Goal: Task Accomplishment & Management: Complete application form

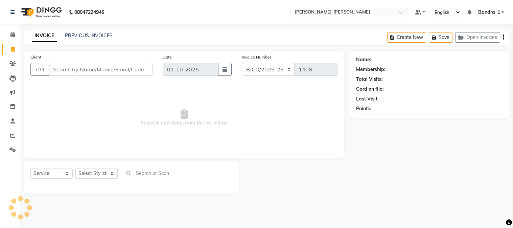
select select "7997"
select select "service"
click at [96, 66] on input "Client" at bounding box center [101, 69] width 104 height 13
click at [111, 66] on input "Client" at bounding box center [101, 69] width 104 height 13
type input "j"
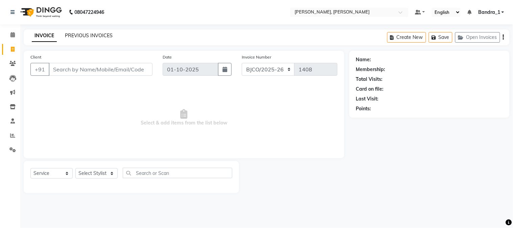
click at [90, 34] on link "PREVIOUS INVOICES" at bounding box center [89, 35] width 48 height 6
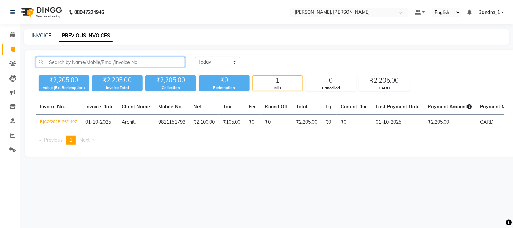
click at [84, 62] on input "text" at bounding box center [110, 62] width 149 height 10
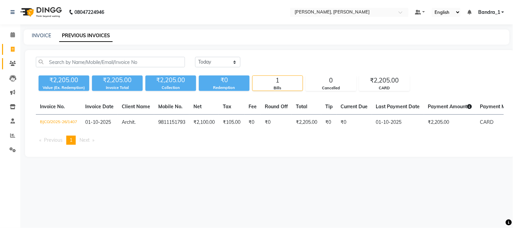
click at [15, 63] on icon at bounding box center [12, 63] width 6 height 5
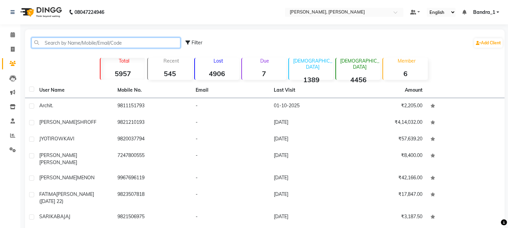
click at [68, 42] on input "text" at bounding box center [105, 43] width 149 height 10
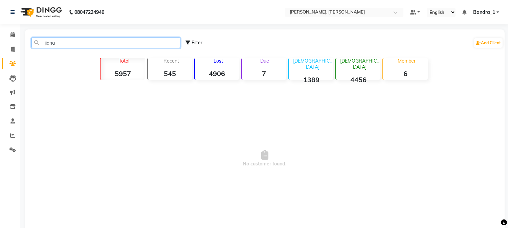
click at [149, 39] on input "jiana" at bounding box center [105, 43] width 149 height 10
type input "j"
type input "9600123217"
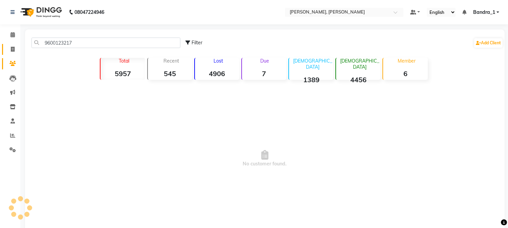
click at [12, 49] on icon at bounding box center [13, 49] width 4 height 5
select select "service"
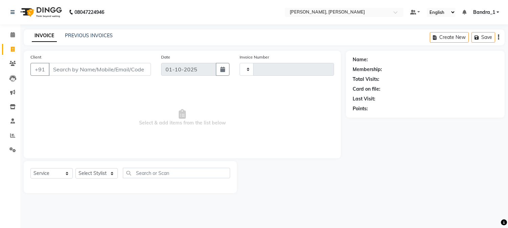
type input "1408"
select select "7997"
click at [80, 71] on input "Client" at bounding box center [101, 69] width 104 height 13
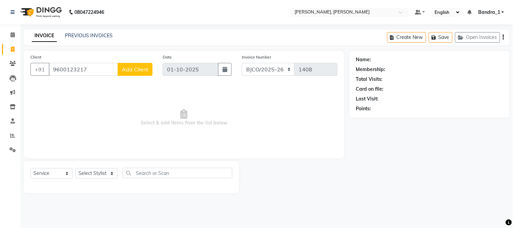
type input "9600123217"
click at [135, 68] on span "Add Client" at bounding box center [135, 69] width 27 height 7
select select "22"
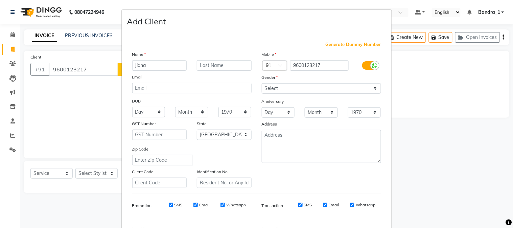
type input "Jiana"
click at [292, 86] on select "Select [DEMOGRAPHIC_DATA] [DEMOGRAPHIC_DATA] Other Prefer Not To Say" at bounding box center [321, 88] width 119 height 10
select select "[DEMOGRAPHIC_DATA]"
click at [262, 83] on select "Select [DEMOGRAPHIC_DATA] [DEMOGRAPHIC_DATA] Other Prefer Not To Say" at bounding box center [321, 88] width 119 height 10
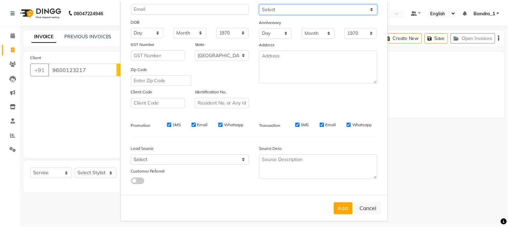
scroll to position [85, 0]
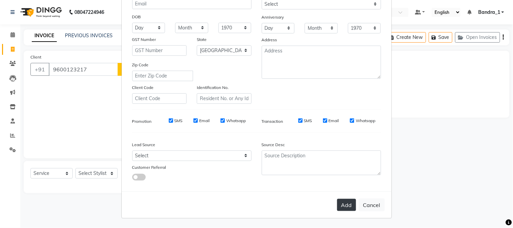
click at [344, 202] on button "Add" at bounding box center [346, 205] width 19 height 12
select select
select select "null"
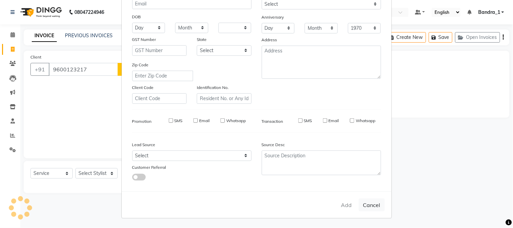
select select
checkbox input "false"
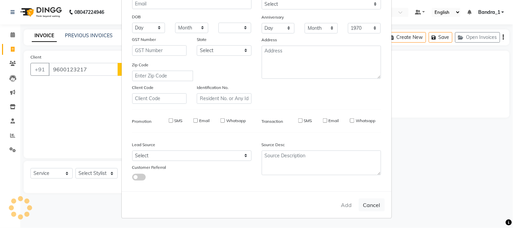
checkbox input "false"
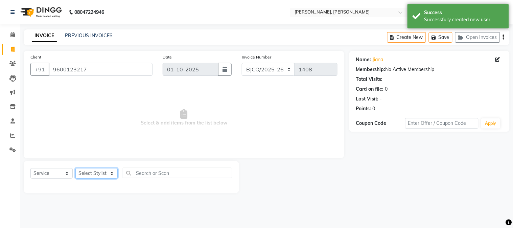
click at [99, 173] on select "Select Stylist [PERSON_NAME] [PERSON_NAME] [PERSON_NAME] Attham Bandra_1 Bandra…" at bounding box center [96, 173] width 42 height 10
select select "58043"
click at [75, 168] on select "Select Stylist [PERSON_NAME] [PERSON_NAME] [PERSON_NAME] Attham Bandra_1 Bandra…" at bounding box center [96, 173] width 42 height 10
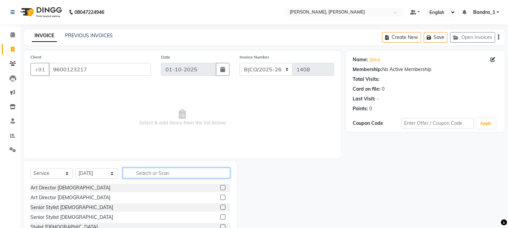
click at [155, 172] on input "text" at bounding box center [176, 173] width 107 height 10
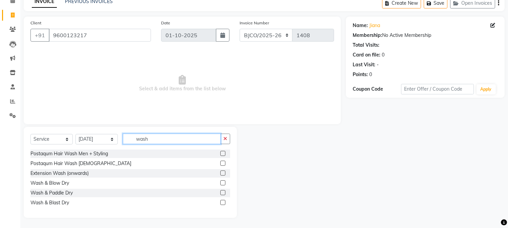
type input "wash"
click at [223, 202] on label at bounding box center [222, 202] width 5 height 5
click at [223, 202] on input "checkbox" at bounding box center [222, 203] width 4 height 4
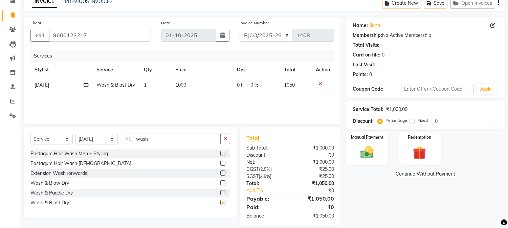
checkbox input "false"
click at [223, 183] on label at bounding box center [222, 182] width 5 height 5
click at [223, 183] on input "checkbox" at bounding box center [222, 183] width 4 height 4
checkbox input "false"
click at [319, 99] on icon at bounding box center [320, 99] width 4 height 5
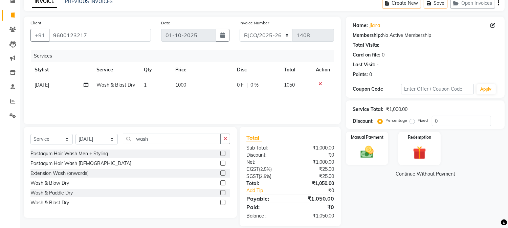
scroll to position [0, 0]
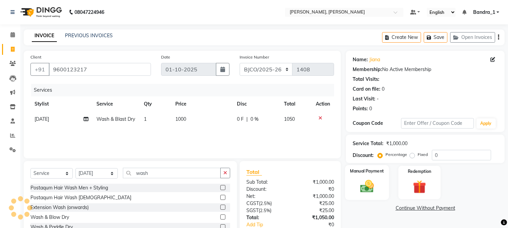
click at [364, 180] on img at bounding box center [367, 187] width 22 height 16
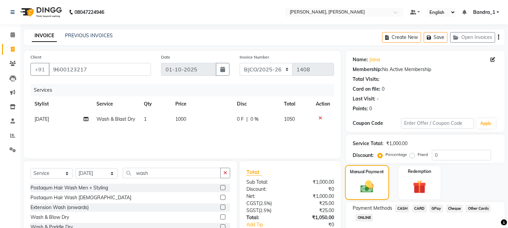
scroll to position [42, 0]
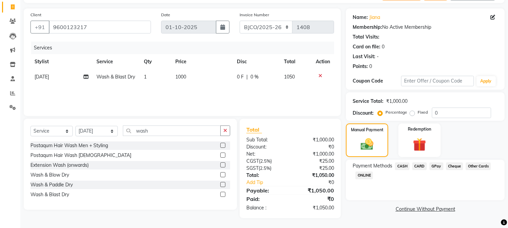
click at [435, 165] on span "GPay" at bounding box center [436, 166] width 14 height 8
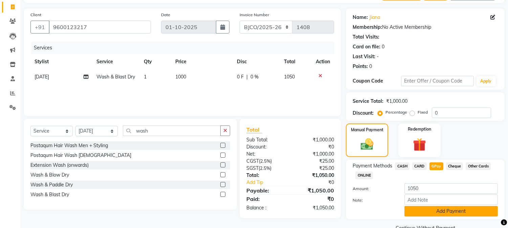
click at [450, 208] on button "Add Payment" at bounding box center [450, 211] width 93 height 10
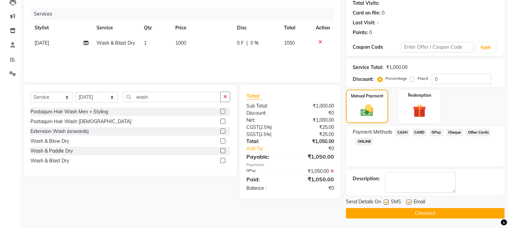
scroll to position [76, 0]
click at [426, 212] on button "Checkout" at bounding box center [425, 213] width 159 height 10
